Goal: Find specific page/section: Find specific page/section

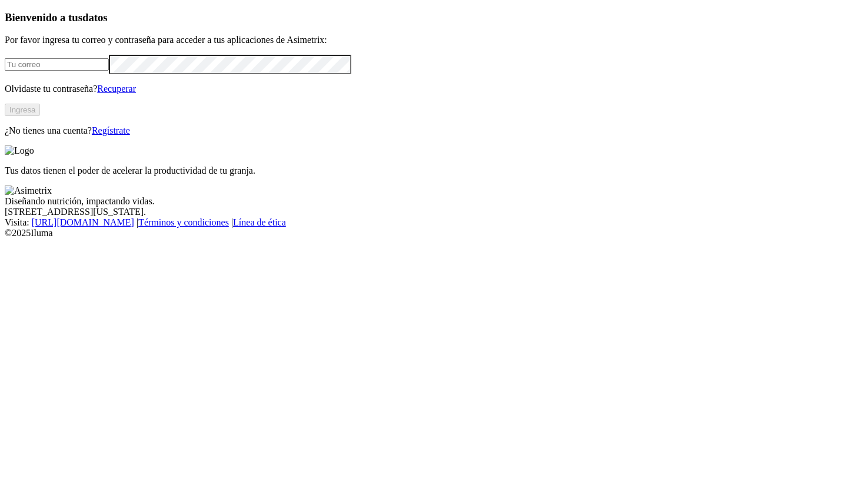
type input "[EMAIL_ADDRESS][DOMAIN_NAME]"
click at [40, 116] on button "Ingresa" at bounding box center [22, 110] width 35 height 12
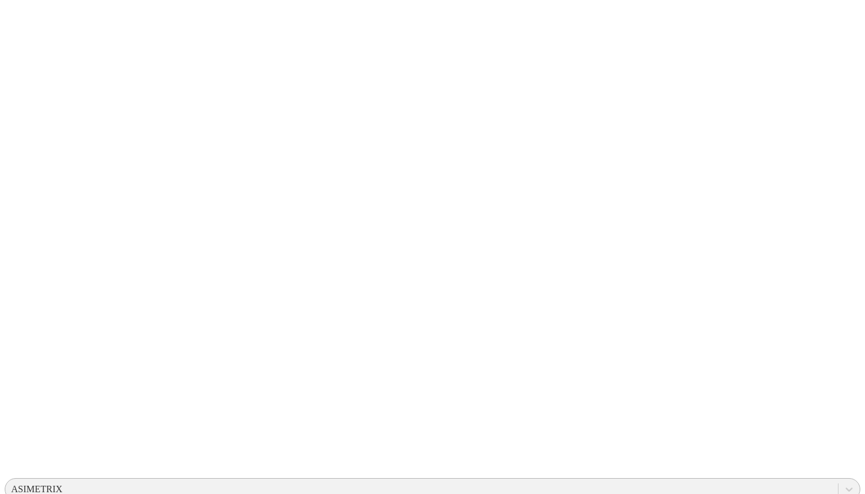
click at [62, 484] on div "ASIMETRIX" at bounding box center [36, 489] width 51 height 11
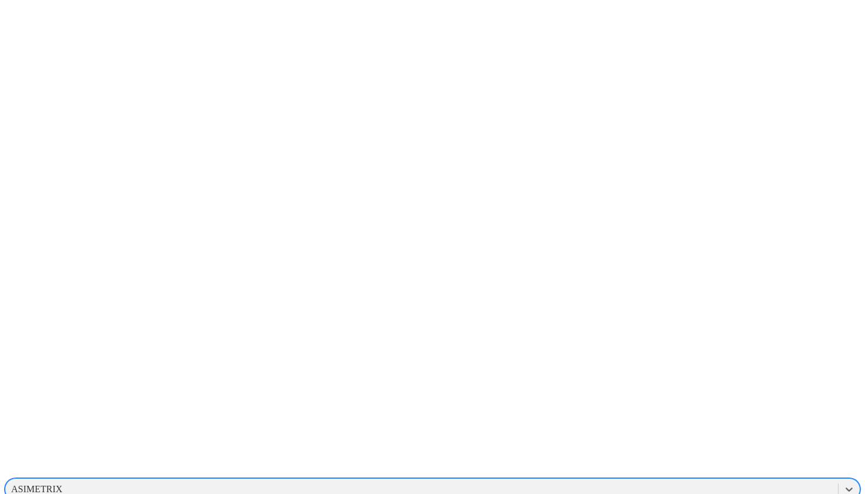
click at [694, 480] on div "CONSULTANTS" at bounding box center [421, 489] width 833 height 18
click at [663, 478] on div "EXPERIMENTALCERDOS" at bounding box center [433, 489] width 856 height 22
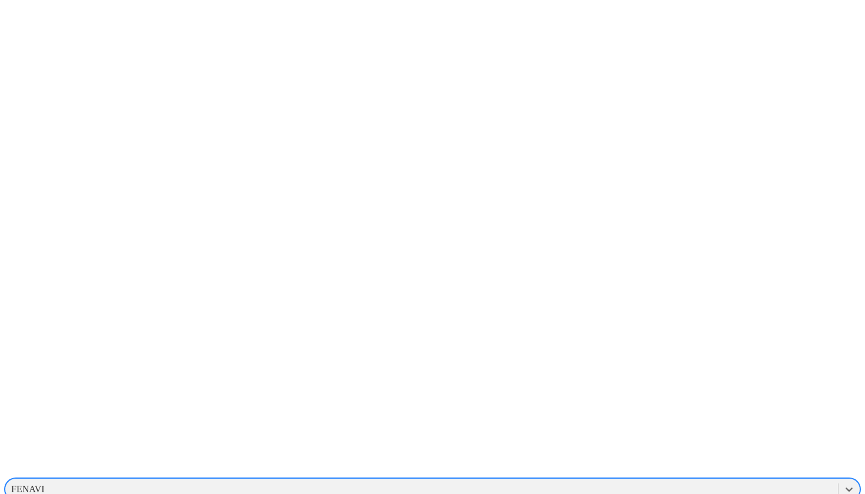
click at [668, 480] on div "FENAVI" at bounding box center [421, 489] width 833 height 18
